Goal: Information Seeking & Learning: Learn about a topic

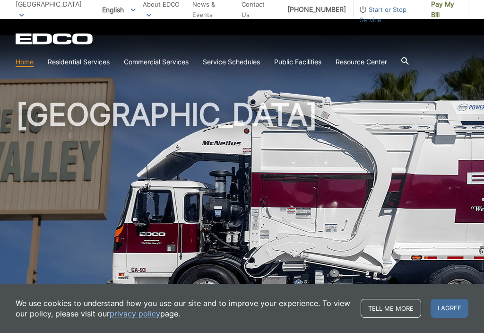
click at [269, 211] on h1 "[GEOGRAPHIC_DATA]" at bounding box center [242, 202] width 453 height 207
click at [302, 235] on h1 "[GEOGRAPHIC_DATA]" at bounding box center [242, 202] width 453 height 207
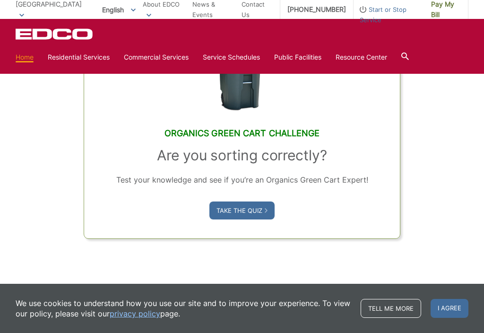
scroll to position [582, 0]
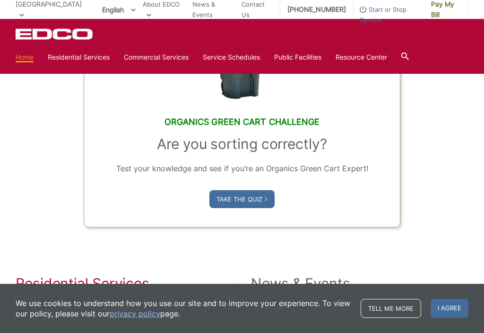
click at [244, 208] on link "Take the Quiz" at bounding box center [241, 199] width 65 height 18
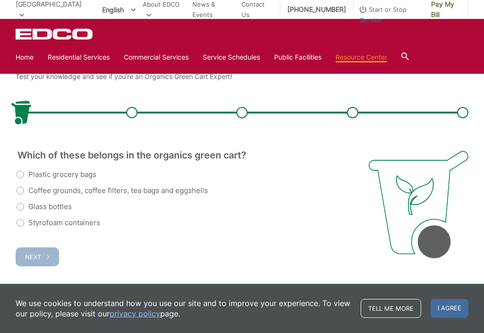
scroll to position [169, 0]
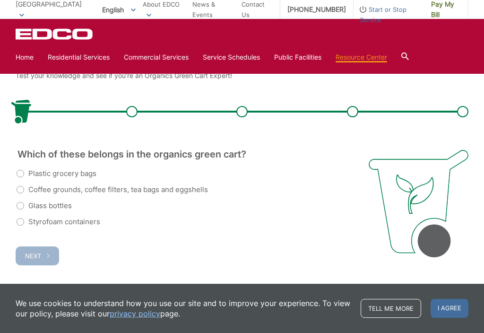
click at [25, 184] on label "Coffee grounds, coffee filters, tea bags and eggshells" at bounding box center [112, 189] width 191 height 11
radio input "true"
click at [34, 252] on span "Next" at bounding box center [33, 256] width 16 height 8
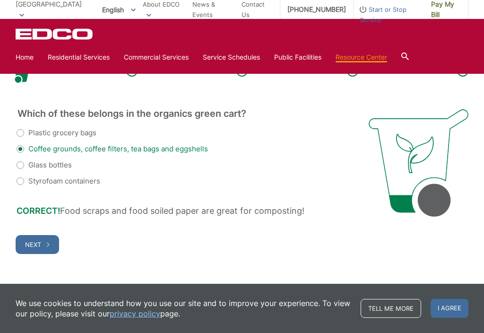
scroll to position [213, 0]
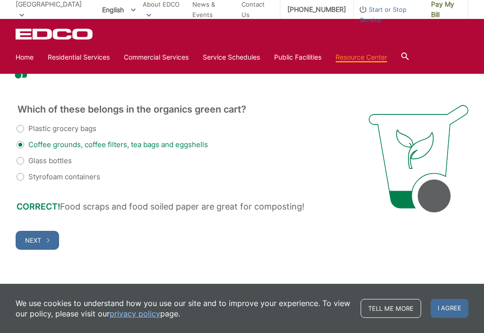
click at [36, 239] on span "Next" at bounding box center [33, 240] width 16 height 8
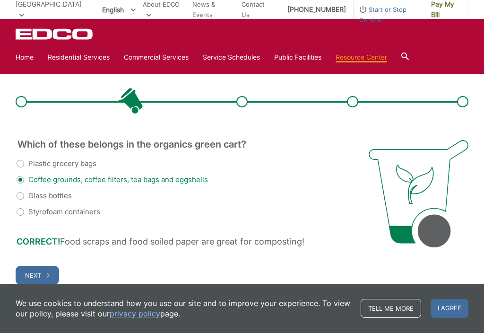
scroll to position [0, 0]
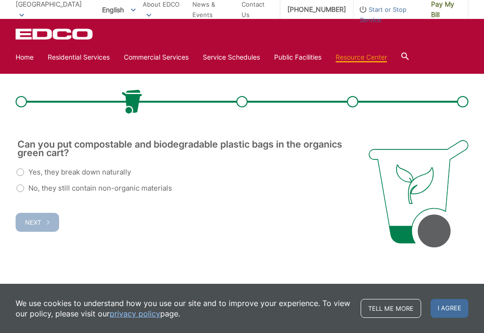
click at [26, 188] on label "No, they still contain non-organic materials" at bounding box center [94, 187] width 155 height 11
radio input "true"
click at [40, 222] on span "Next" at bounding box center [33, 222] width 16 height 8
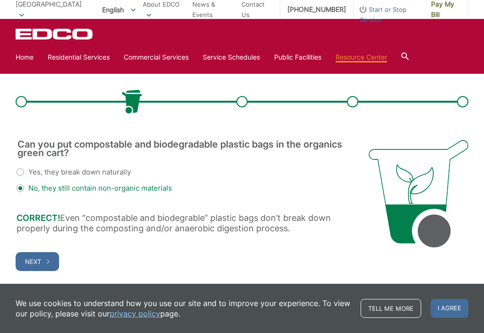
click at [43, 259] on button "Next" at bounding box center [37, 261] width 43 height 19
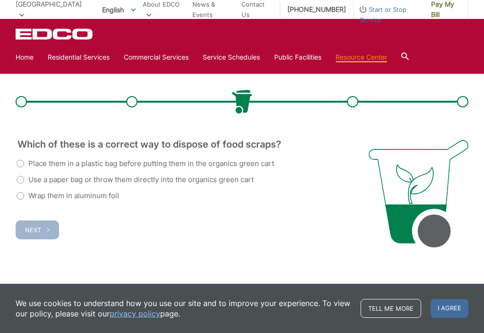
click at [27, 177] on label "Use a paper bag or throw them directly into the organics green cart" at bounding box center [135, 179] width 237 height 11
radio input "true"
click at [44, 228] on button "Next" at bounding box center [37, 229] width 43 height 19
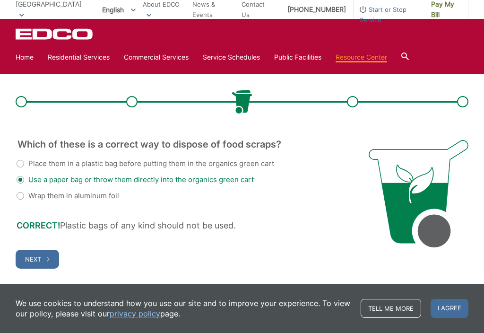
click at [44, 254] on button "Next" at bounding box center [37, 258] width 43 height 19
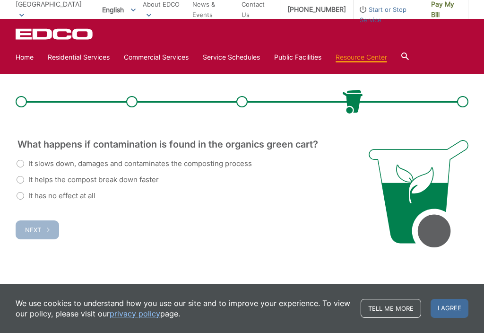
click at [22, 162] on label "It slows down, damages and contaminates the composting process" at bounding box center [134, 163] width 235 height 11
radio input "true"
click at [20, 180] on label "It helps the compost break down faster" at bounding box center [88, 179] width 142 height 11
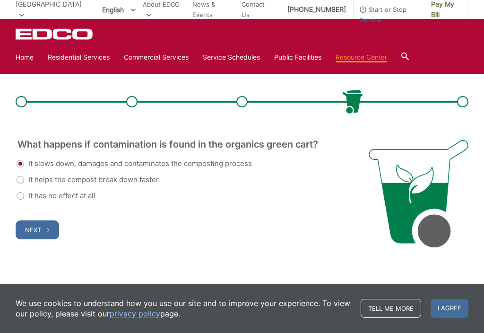
radio input "true"
click at [26, 164] on label "It slows down, damages and contaminates the composting process" at bounding box center [134, 163] width 235 height 11
radio input "true"
click at [39, 231] on span "Next" at bounding box center [33, 230] width 16 height 8
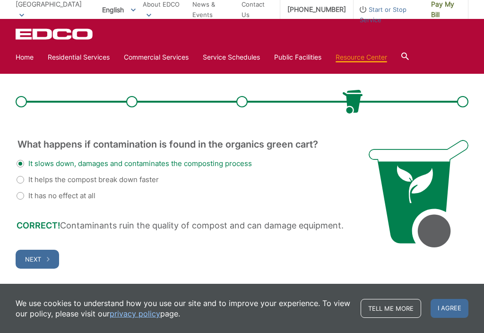
click at [36, 261] on span "Next" at bounding box center [33, 259] width 16 height 8
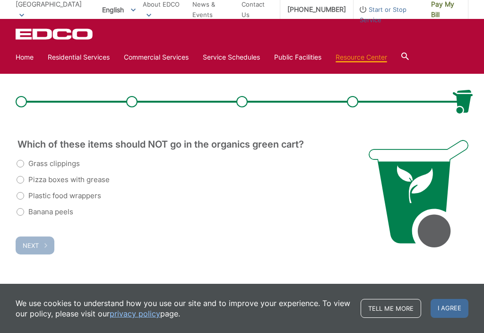
click at [24, 180] on label "Pizza boxes with grease" at bounding box center [63, 179] width 93 height 11
radio input "true"
click at [27, 201] on label "Plastic food wrappers" at bounding box center [59, 195] width 85 height 11
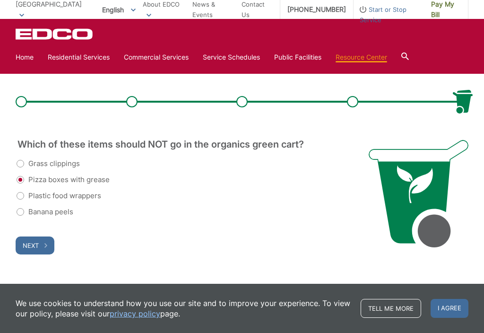
radio input "true"
click at [26, 175] on label "Pizza boxes with grease" at bounding box center [63, 179] width 93 height 11
radio input "true"
click at [28, 195] on label "Plastic food wrappers" at bounding box center [59, 195] width 85 height 11
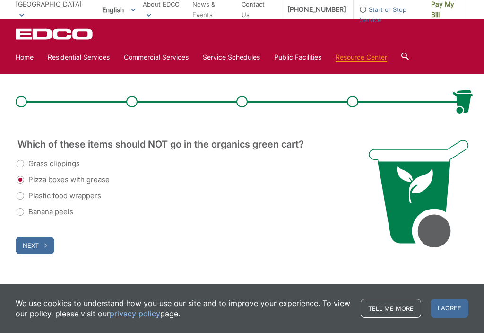
radio input "true"
click at [36, 242] on span "Next" at bounding box center [31, 245] width 16 height 8
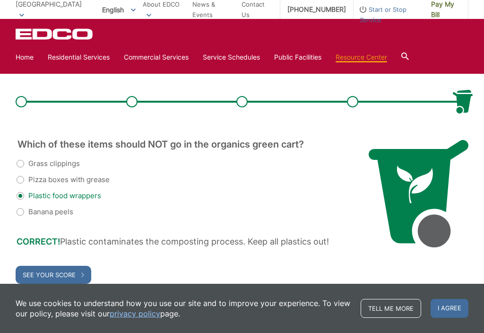
click at [50, 269] on button "See Your Score" at bounding box center [54, 274] width 76 height 18
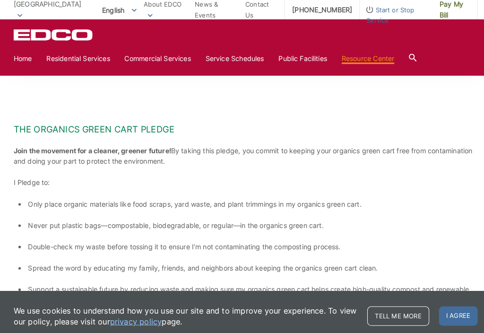
scroll to position [309, 0]
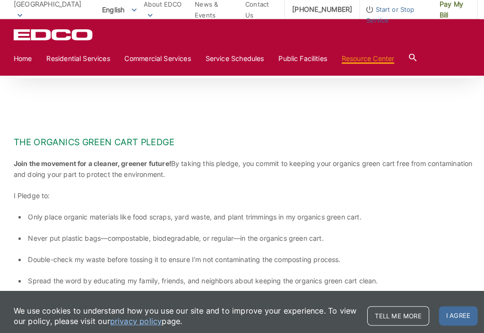
click at [25, 60] on link "Home" at bounding box center [25, 57] width 18 height 10
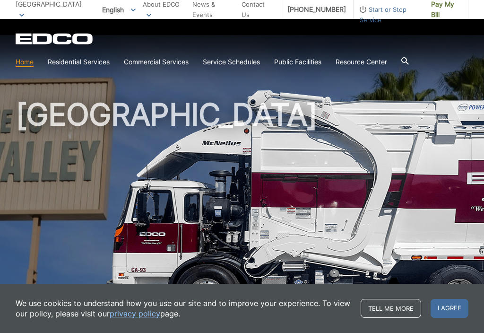
click at [453, 309] on span "I agree" at bounding box center [449, 308] width 38 height 19
